Goal: Task Accomplishment & Management: Use online tool/utility

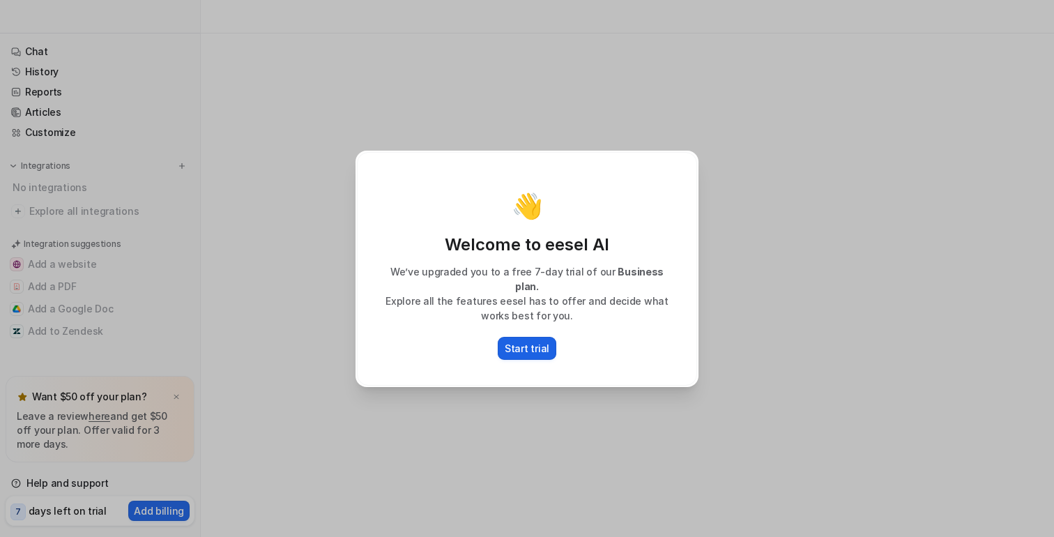
click at [526, 341] on p "Start trial" at bounding box center [527, 348] width 45 height 15
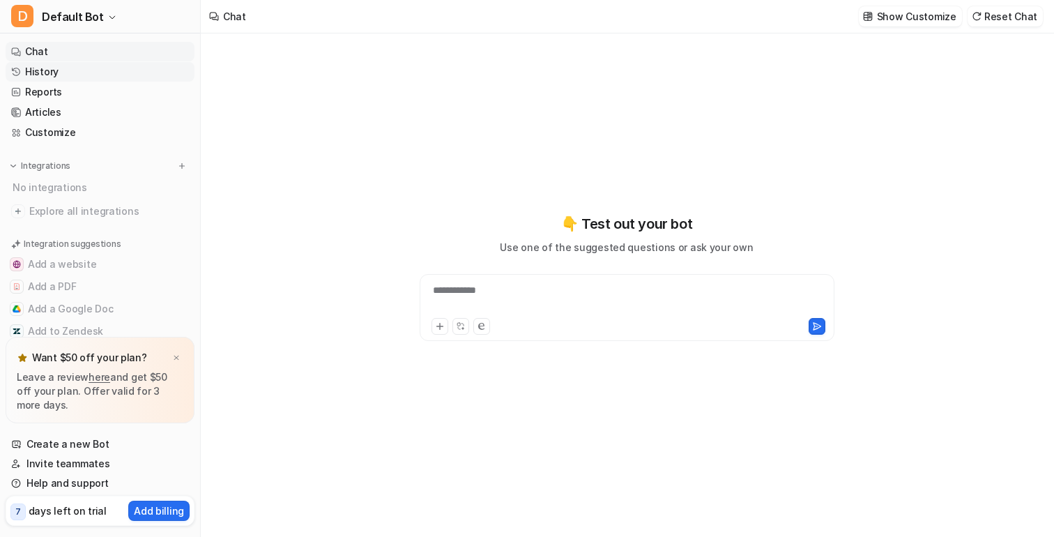
type textarea "**********"
